Goal: Information Seeking & Learning: Learn about a topic

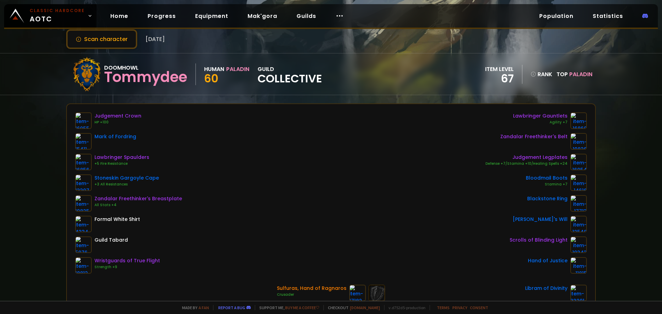
drag, startPoint x: 632, startPoint y: 124, endPoint x: 632, endPoint y: 137, distance: 13.5
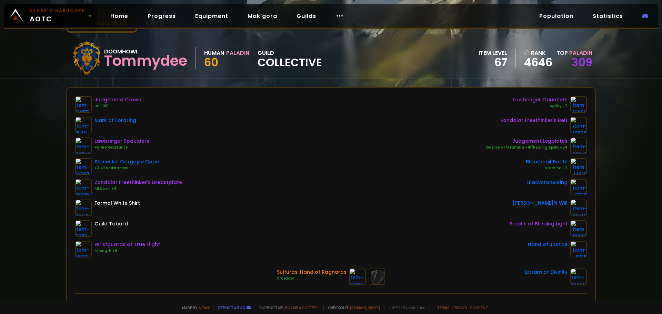
scroll to position [16, 0]
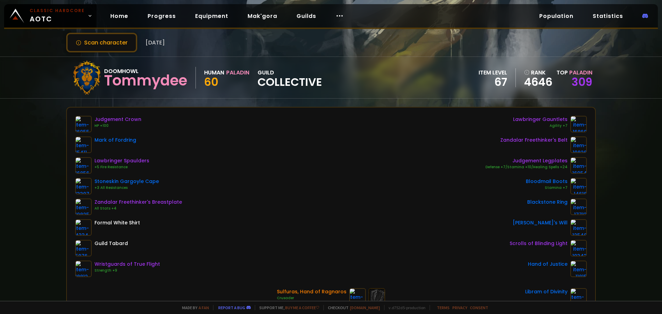
drag, startPoint x: 606, startPoint y: 129, endPoint x: 625, endPoint y: 99, distance: 35.6
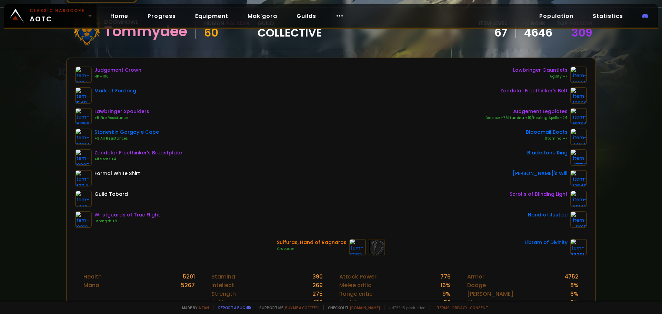
drag, startPoint x: 618, startPoint y: 166, endPoint x: 622, endPoint y: 200, distance: 34.0
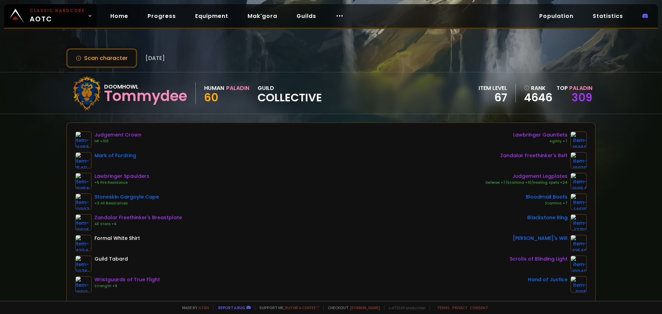
drag, startPoint x: 622, startPoint y: 200, endPoint x: 619, endPoint y: 170, distance: 30.1
click at [536, 99] on link "4646" at bounding box center [538, 97] width 28 height 10
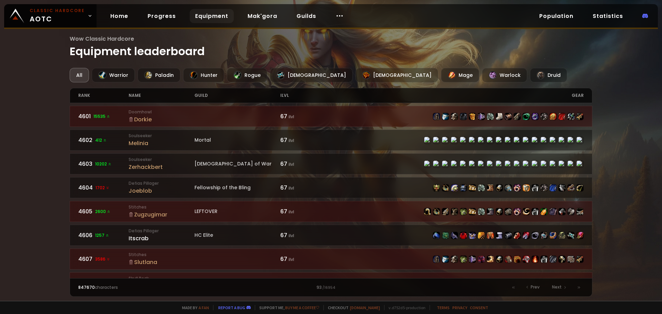
drag, startPoint x: 51, startPoint y: 140, endPoint x: 55, endPoint y: 176, distance: 36.4
click at [290, 97] on div "ilvl" at bounding box center [305, 95] width 51 height 14
click at [627, 171] on div "Wow Classic Hardcore Equipment leaderboard All Warrior Paladin Hunter Rogue Pri…" at bounding box center [331, 150] width 662 height 301
click at [582, 95] on div "gear" at bounding box center [457, 95] width 253 height 14
click at [288, 98] on div "ilvl" at bounding box center [305, 95] width 51 height 14
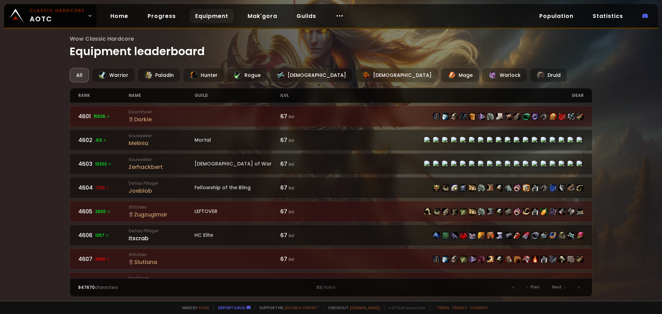
click at [285, 96] on div "ilvl" at bounding box center [305, 95] width 51 height 14
click at [160, 78] on div "Paladin" at bounding box center [158, 75] width 43 height 14
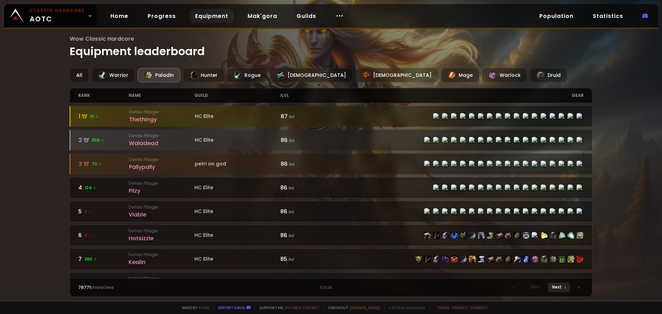
click at [562, 288] on div "Next" at bounding box center [558, 288] width 22 height 10
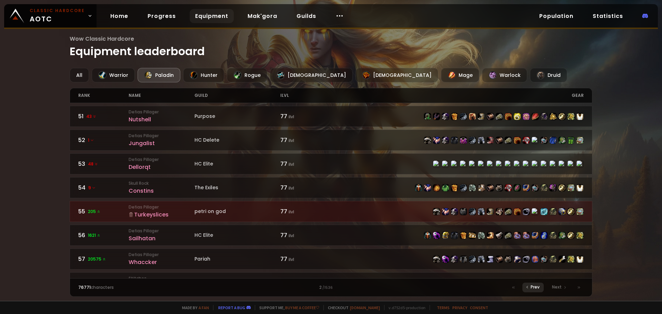
click at [533, 287] on span "Prev" at bounding box center [534, 287] width 9 height 6
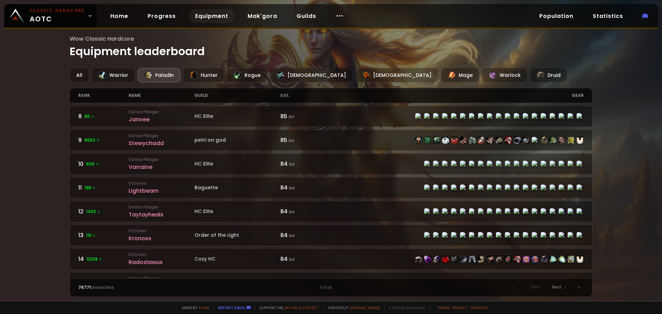
scroll to position [403, 0]
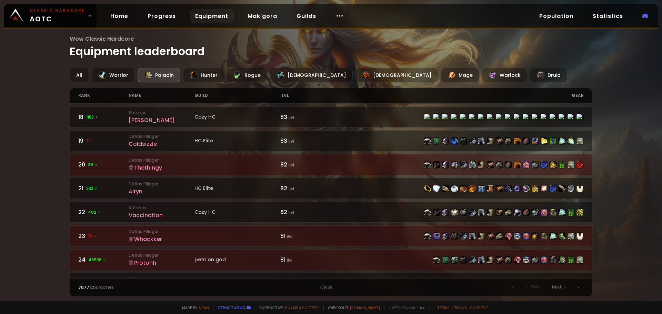
click at [218, 166] on link "20 39 Defias Pillager Thethingy 82 ilvl" at bounding box center [331, 164] width 523 height 21
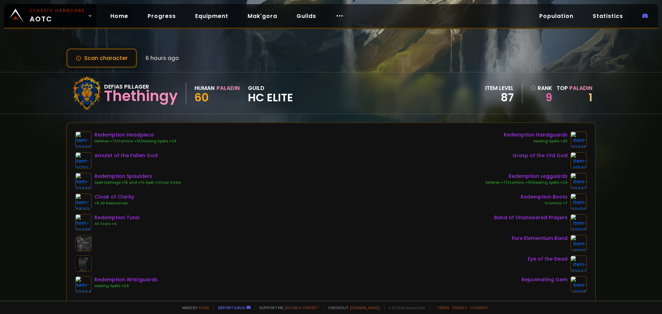
drag, startPoint x: 607, startPoint y: 149, endPoint x: 630, endPoint y: 54, distance: 97.8
click at [588, 94] on link "1" at bounding box center [590, 98] width 4 height 16
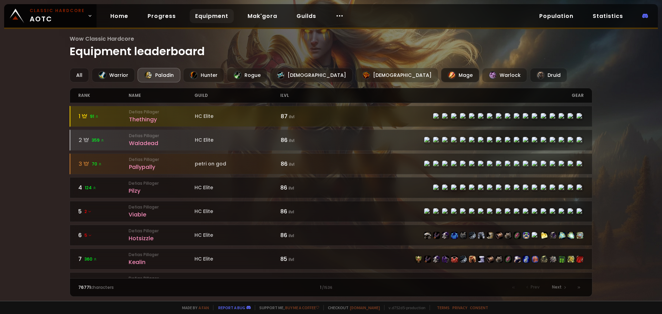
click at [441, 73] on div "Mage" at bounding box center [460, 75] width 38 height 14
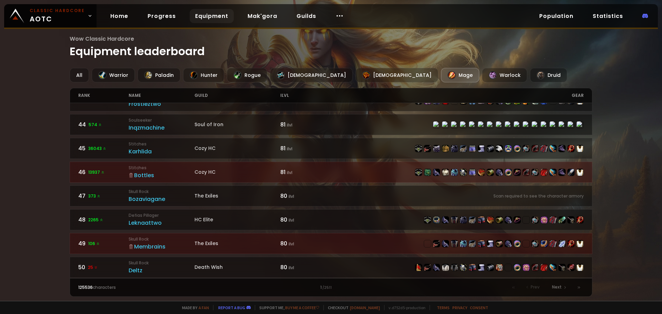
scroll to position [1016, 0]
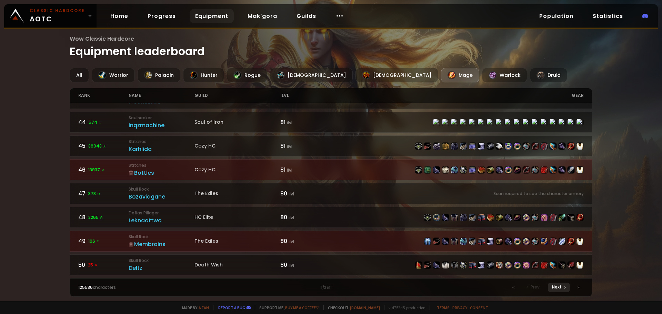
click at [560, 287] on span "Next" at bounding box center [557, 287] width 10 height 6
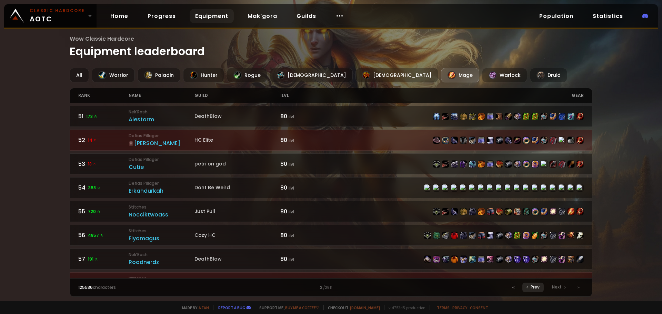
click at [531, 289] on span "Prev" at bounding box center [534, 287] width 9 height 6
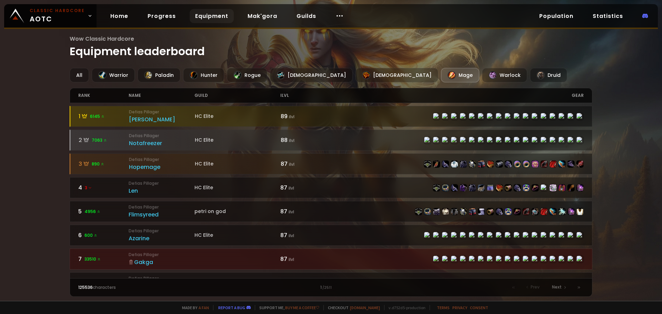
click at [531, 287] on span "Prev" at bounding box center [534, 287] width 9 height 6
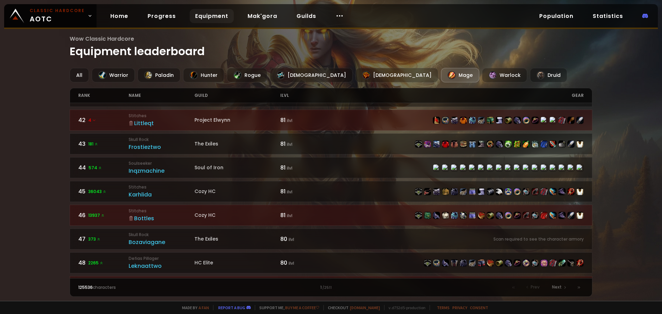
scroll to position [1016, 0]
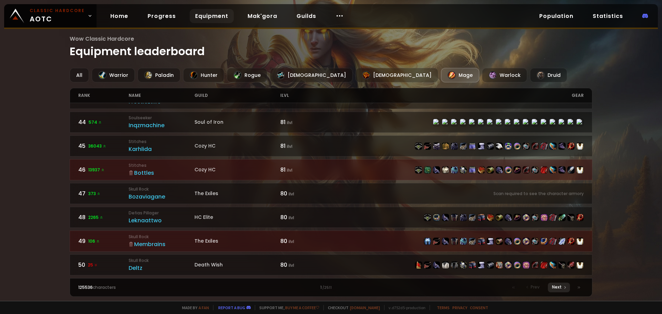
click at [553, 288] on span "Next" at bounding box center [557, 287] width 10 height 6
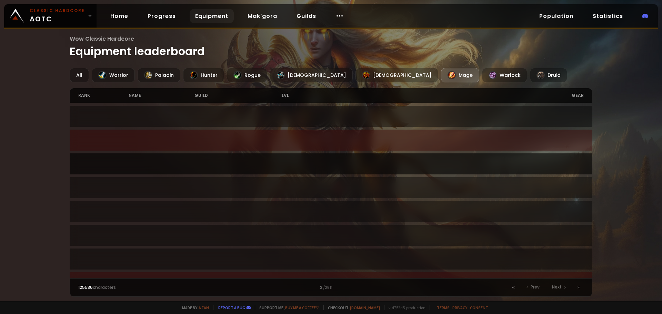
drag, startPoint x: 589, startPoint y: 117, endPoint x: 389, endPoint y: 165, distance: 205.5
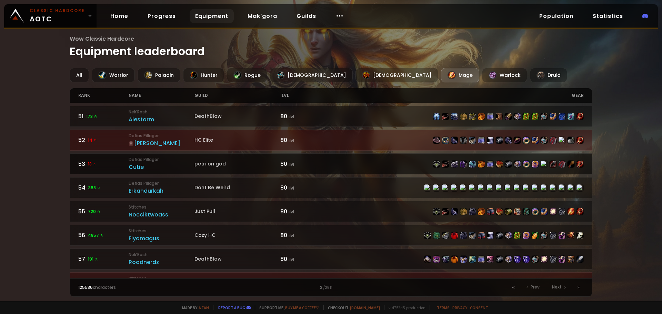
click at [389, 165] on div "51 173 Nek'Rosh Alestorm DeathBlow 80 ilvl 52 14 Defias Pillager [PERSON_NAME] …" at bounding box center [331, 190] width 523 height 175
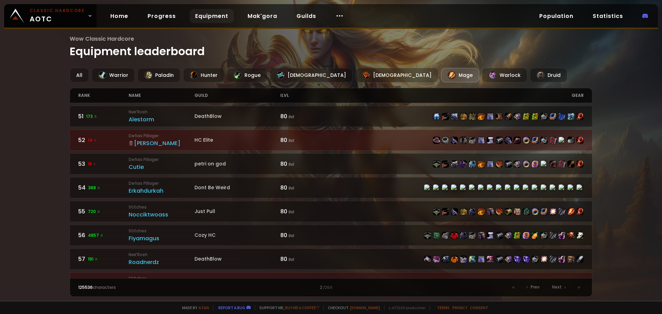
drag, startPoint x: 34, startPoint y: 180, endPoint x: 39, endPoint y: 159, distance: 21.2
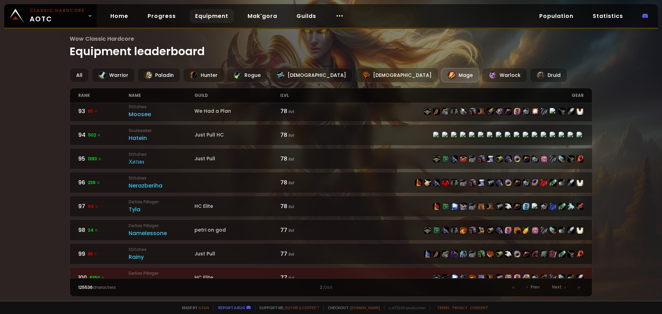
scroll to position [1016, 0]
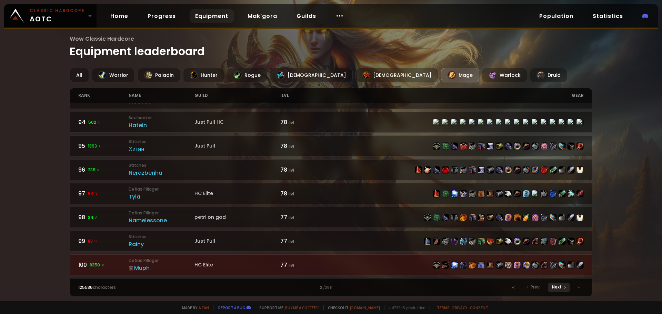
click at [553, 288] on span "Next" at bounding box center [557, 287] width 10 height 6
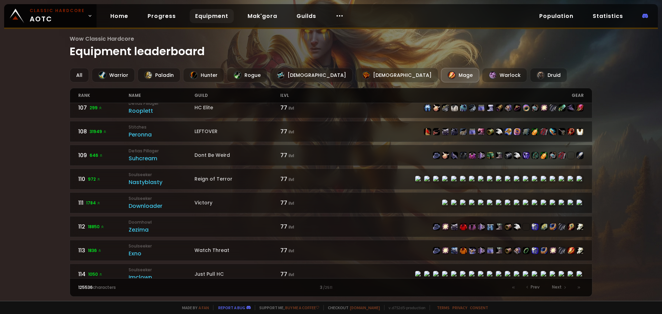
scroll to position [159, 0]
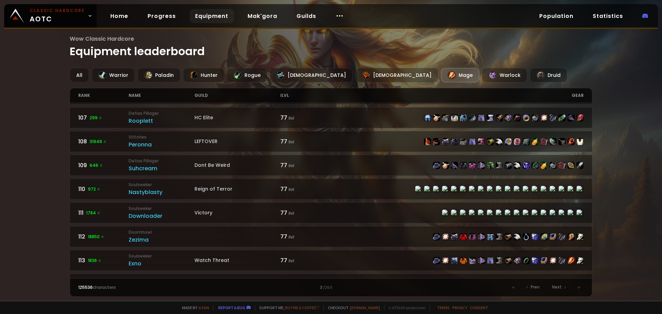
drag, startPoint x: 591, startPoint y: 116, endPoint x: 595, endPoint y: 136, distance: 19.9
click at [595, 136] on div "Wow Classic Hardcore Equipment leaderboard All Warrior Paladin Hunter Rogue Pri…" at bounding box center [331, 150] width 662 height 301
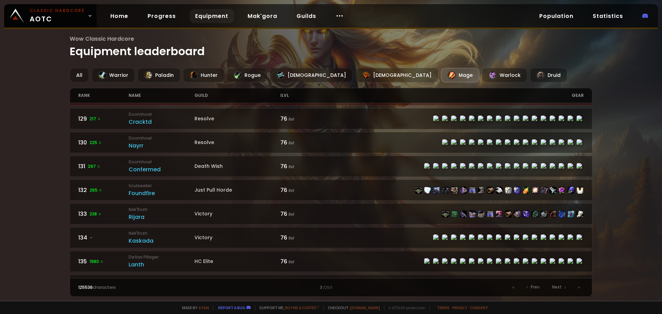
scroll to position [751, 0]
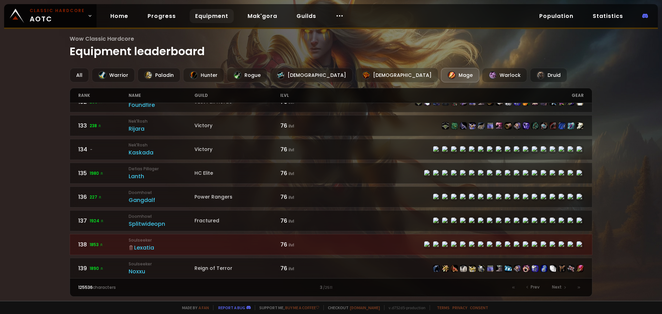
drag, startPoint x: 589, startPoint y: 138, endPoint x: 598, endPoint y: 222, distance: 83.9
click at [598, 222] on div "Wow Classic Hardcore Equipment leaderboard All Warrior Paladin Hunter Rogue Pri…" at bounding box center [331, 150] width 662 height 301
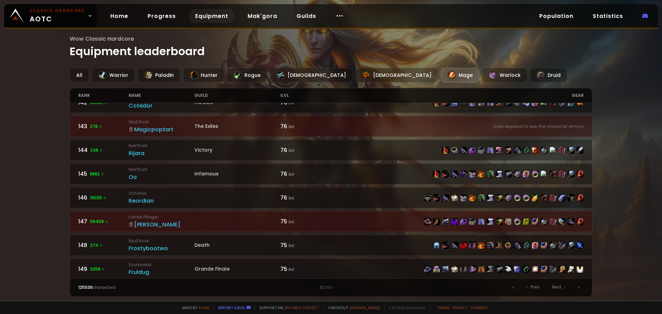
scroll to position [1016, 0]
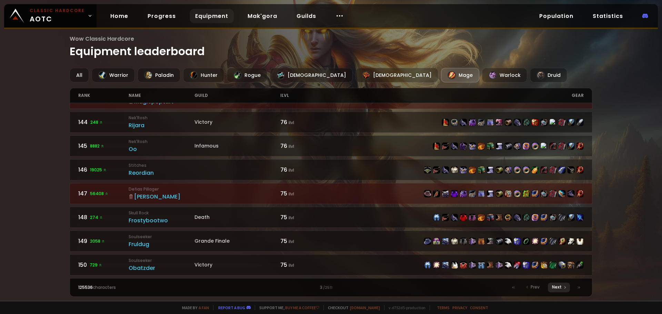
click at [557, 290] on div "Next" at bounding box center [558, 288] width 22 height 10
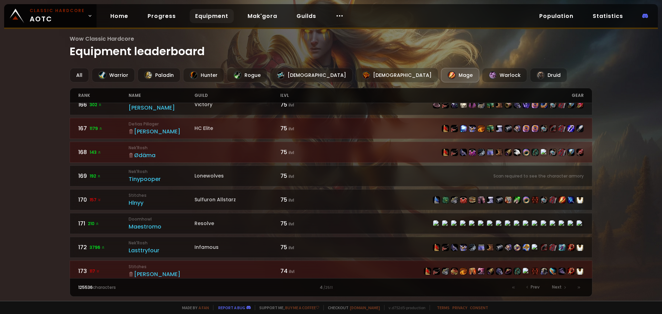
scroll to position [421, 0]
